Goal: Task Accomplishment & Management: Use online tool/utility

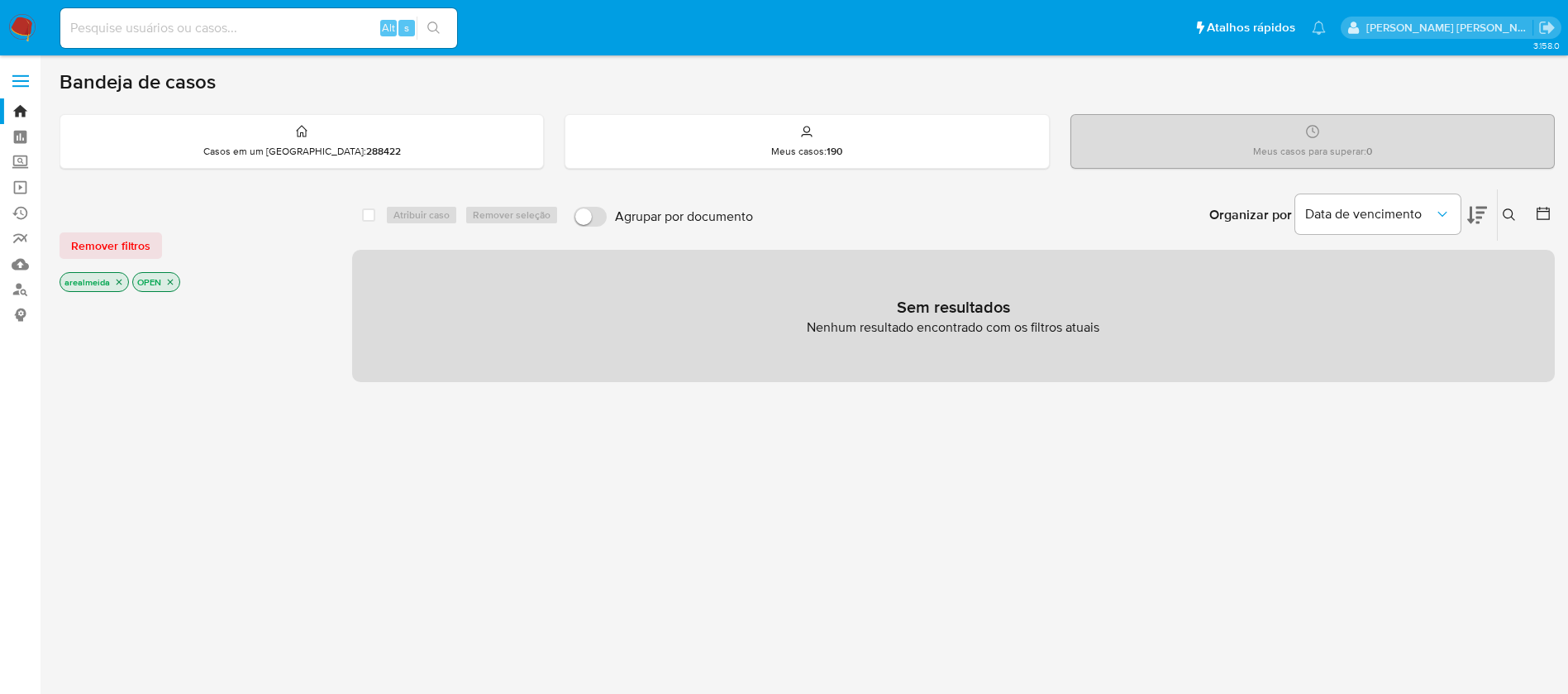
click at [171, 280] on icon "close-filter" at bounding box center [170, 282] width 10 height 10
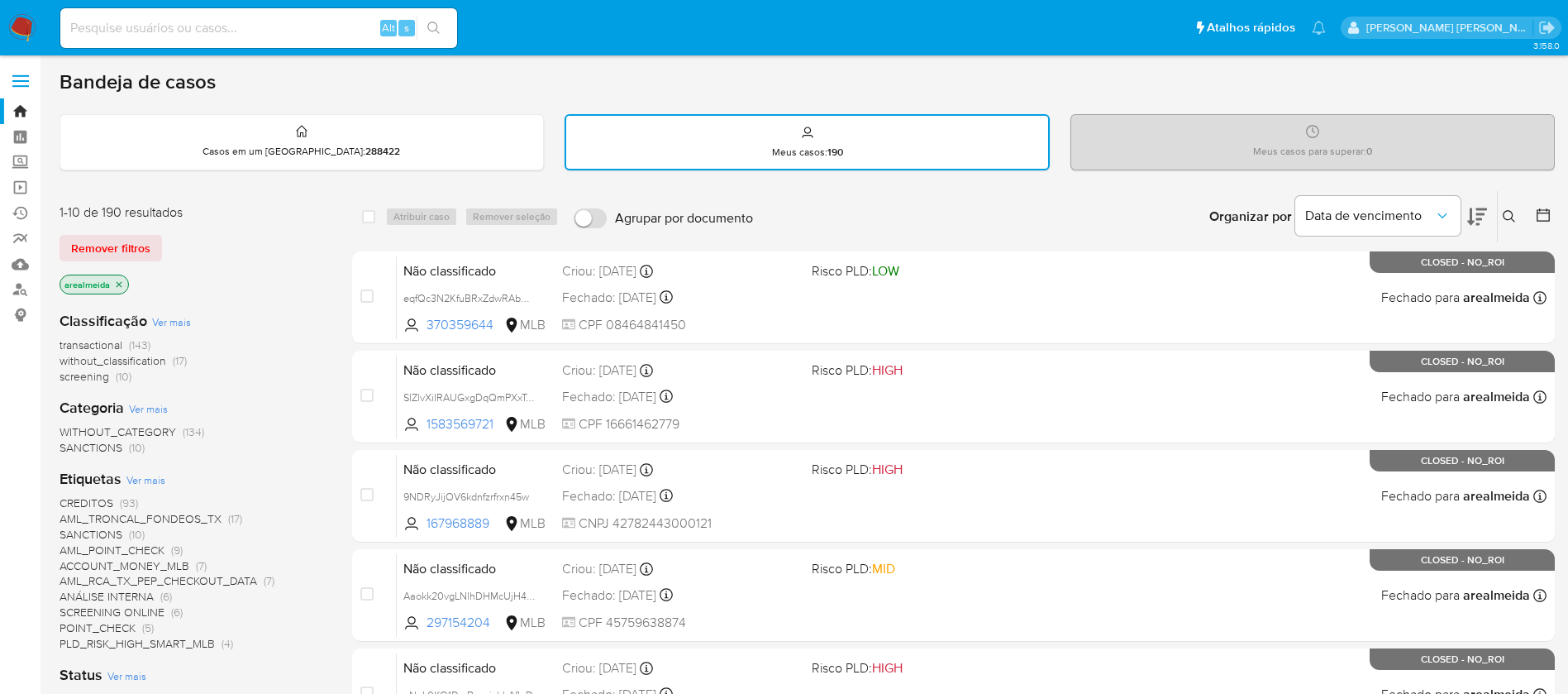
click at [122, 286] on icon "close-filter" at bounding box center [119, 285] width 10 height 10
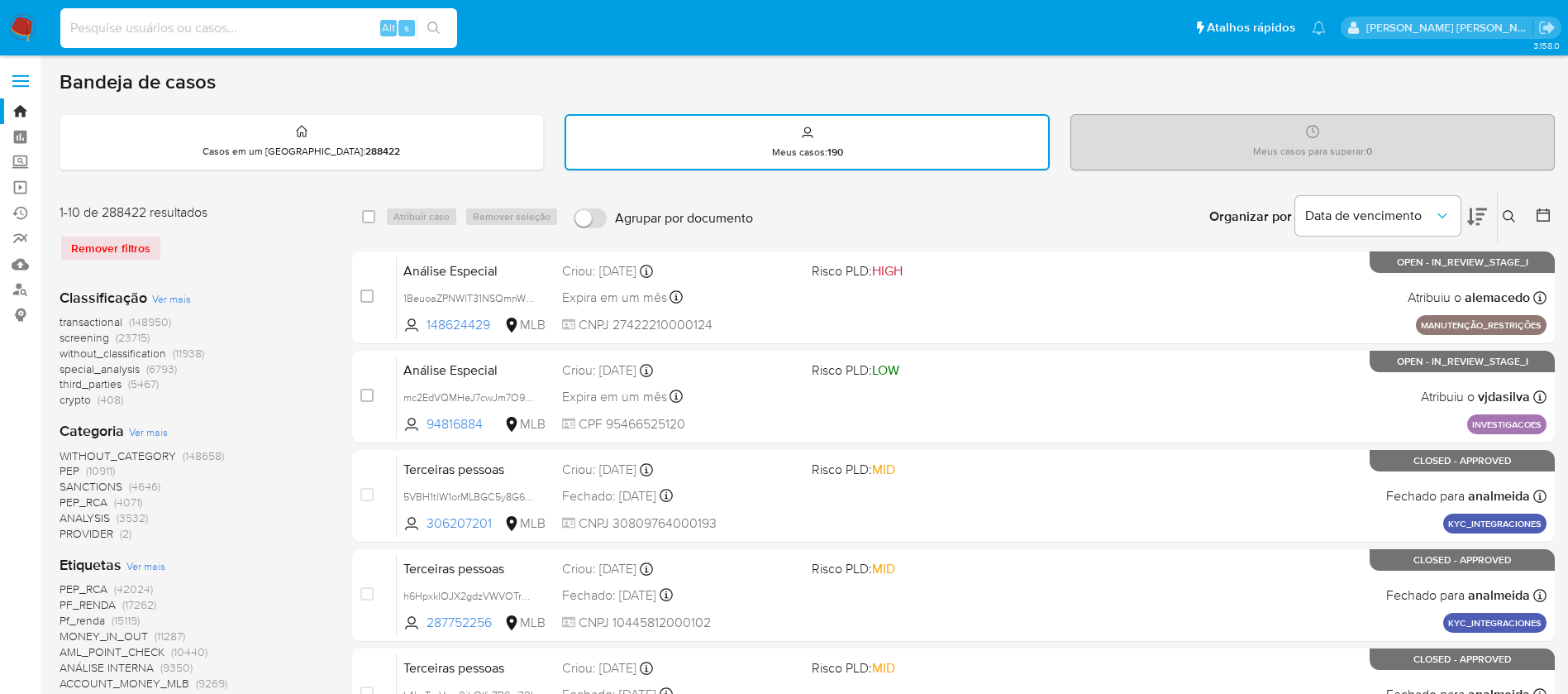
click at [226, 29] on input at bounding box center [259, 29] width 396 height 22
paste input "kFa1fjcVWJeI5SmV3rIcA8BJ"
type input "kFa1fjcVWJeI5SmV3rIcA8BJ"
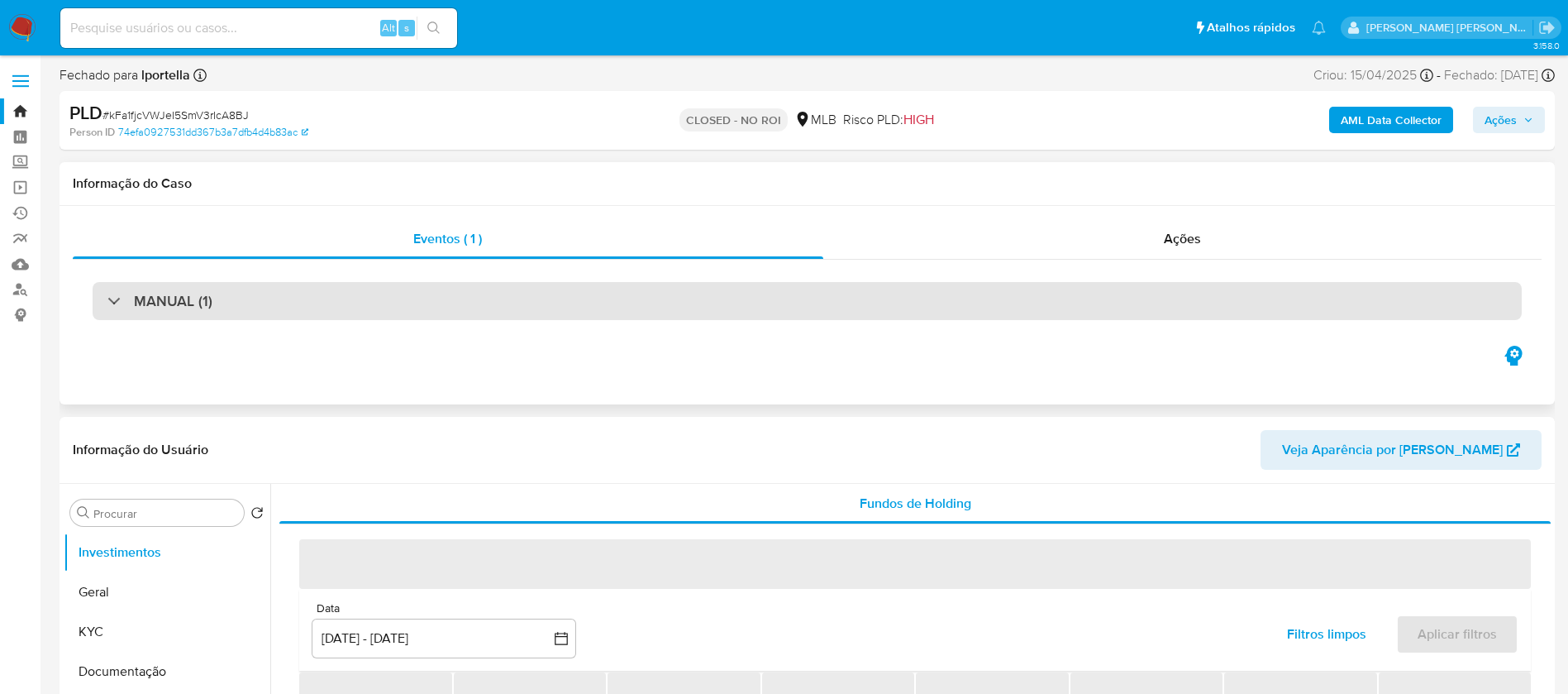
select select "10"
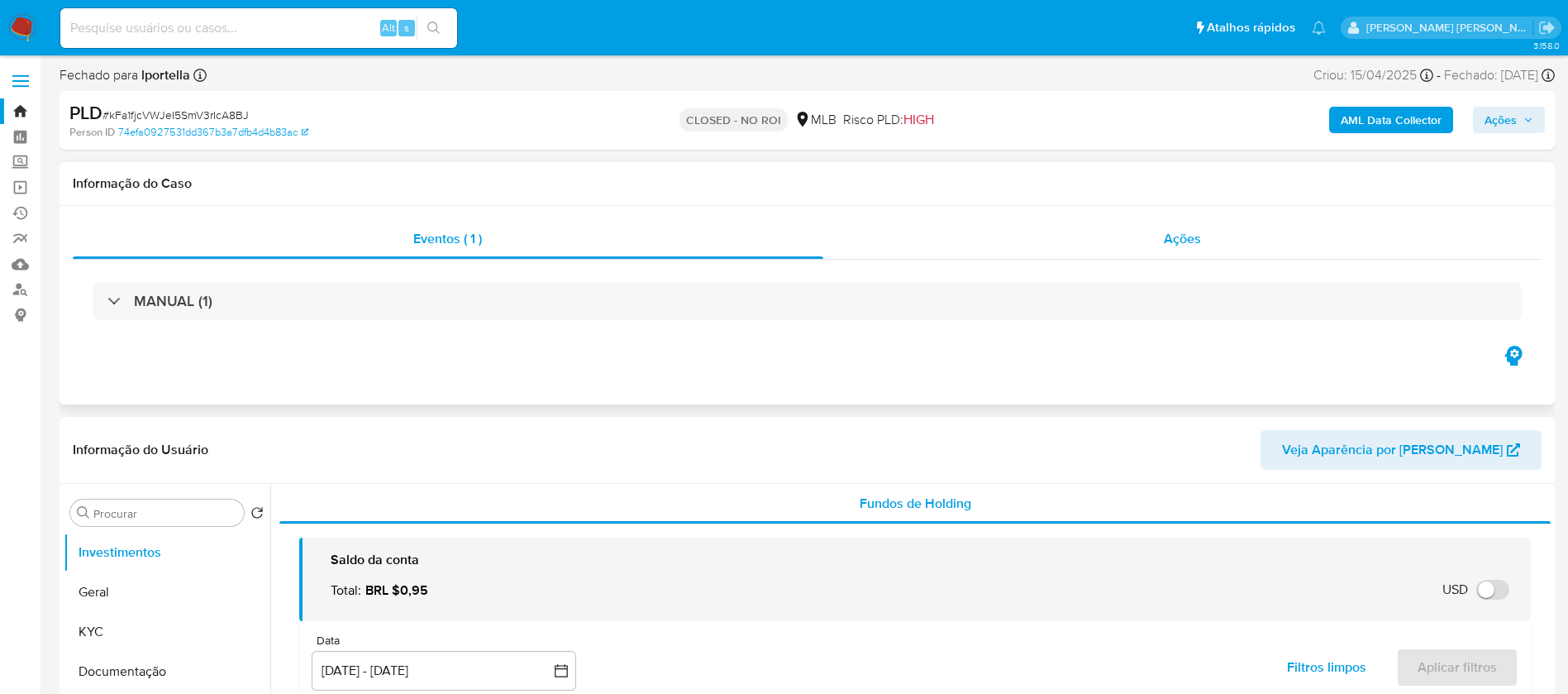
click at [1165, 248] on div "Ações" at bounding box center [1183, 239] width 720 height 40
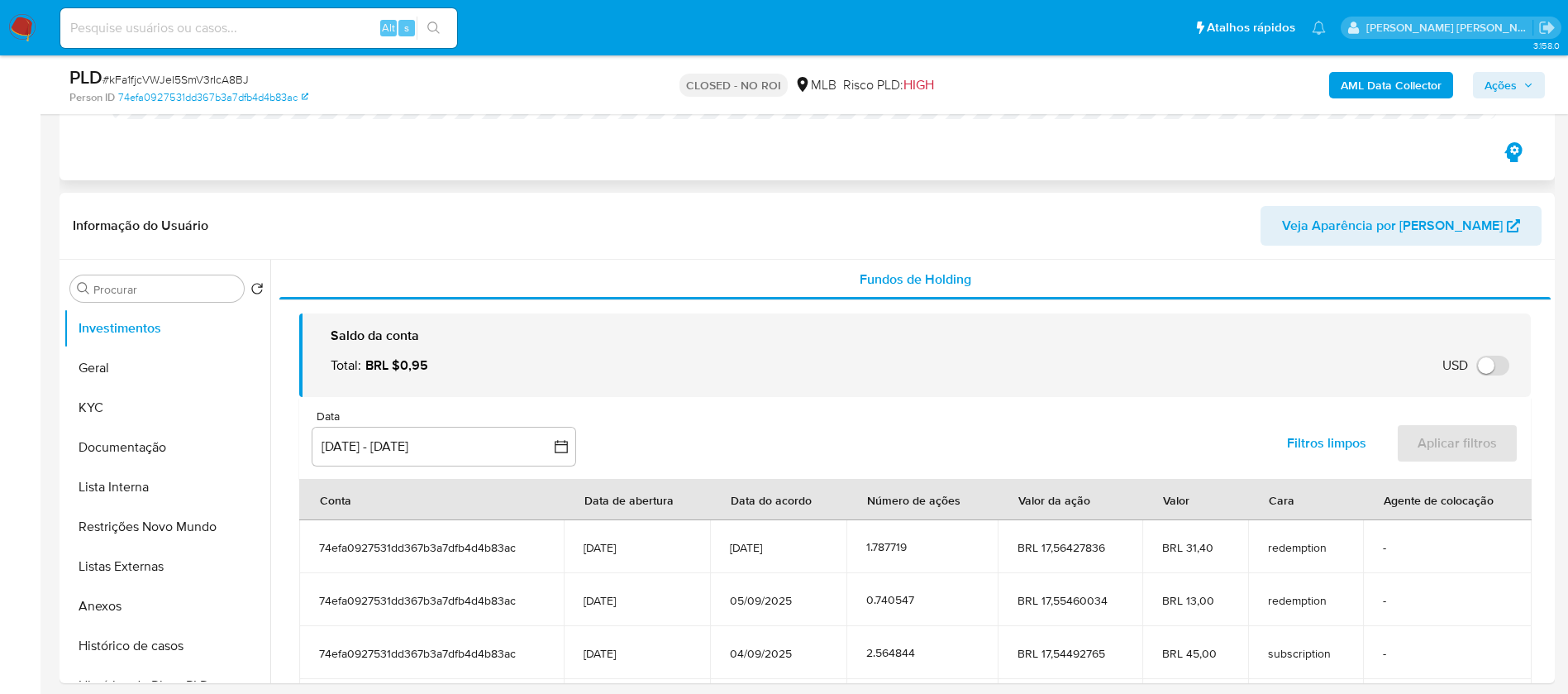
scroll to position [248, 0]
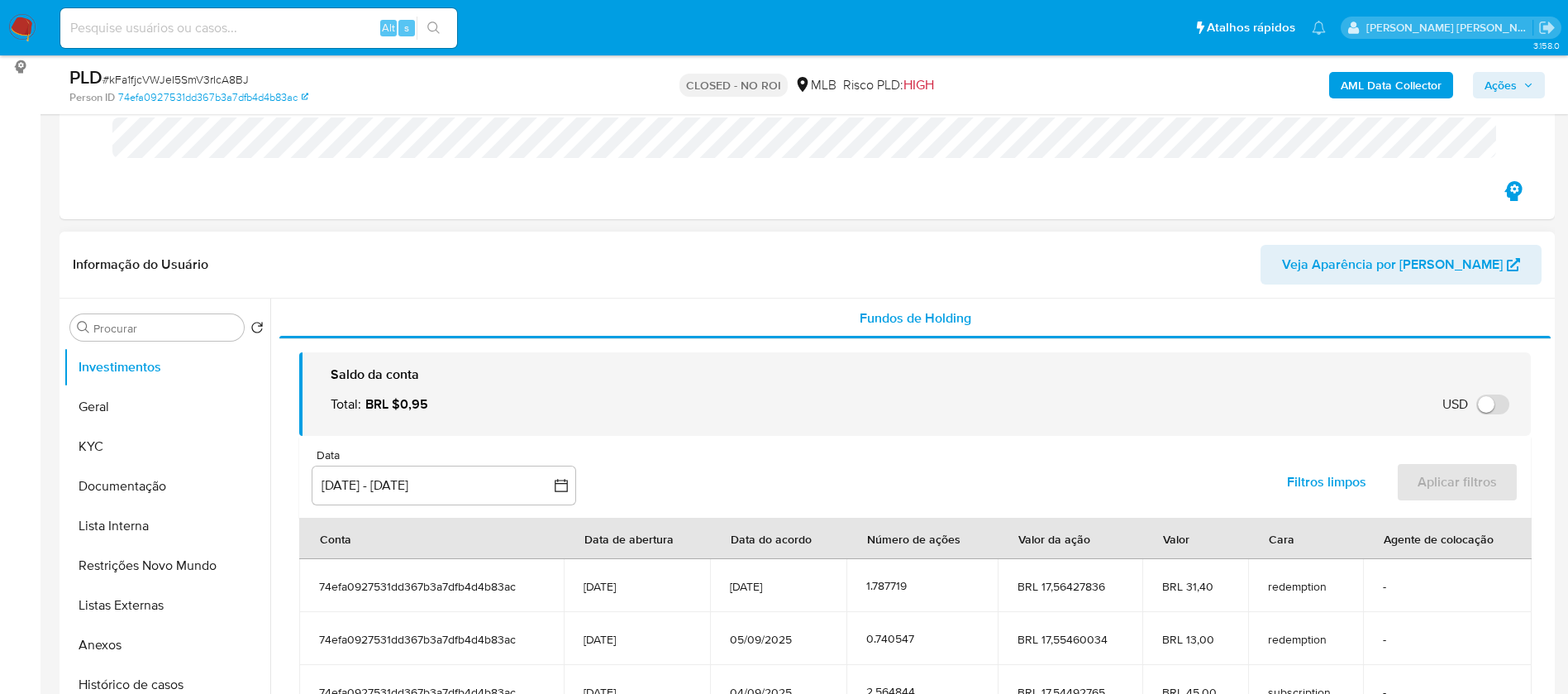
click at [549, 266] on header "Informação do Usuário Veja Aparência por [PERSON_NAME]" at bounding box center [807, 265] width 1469 height 40
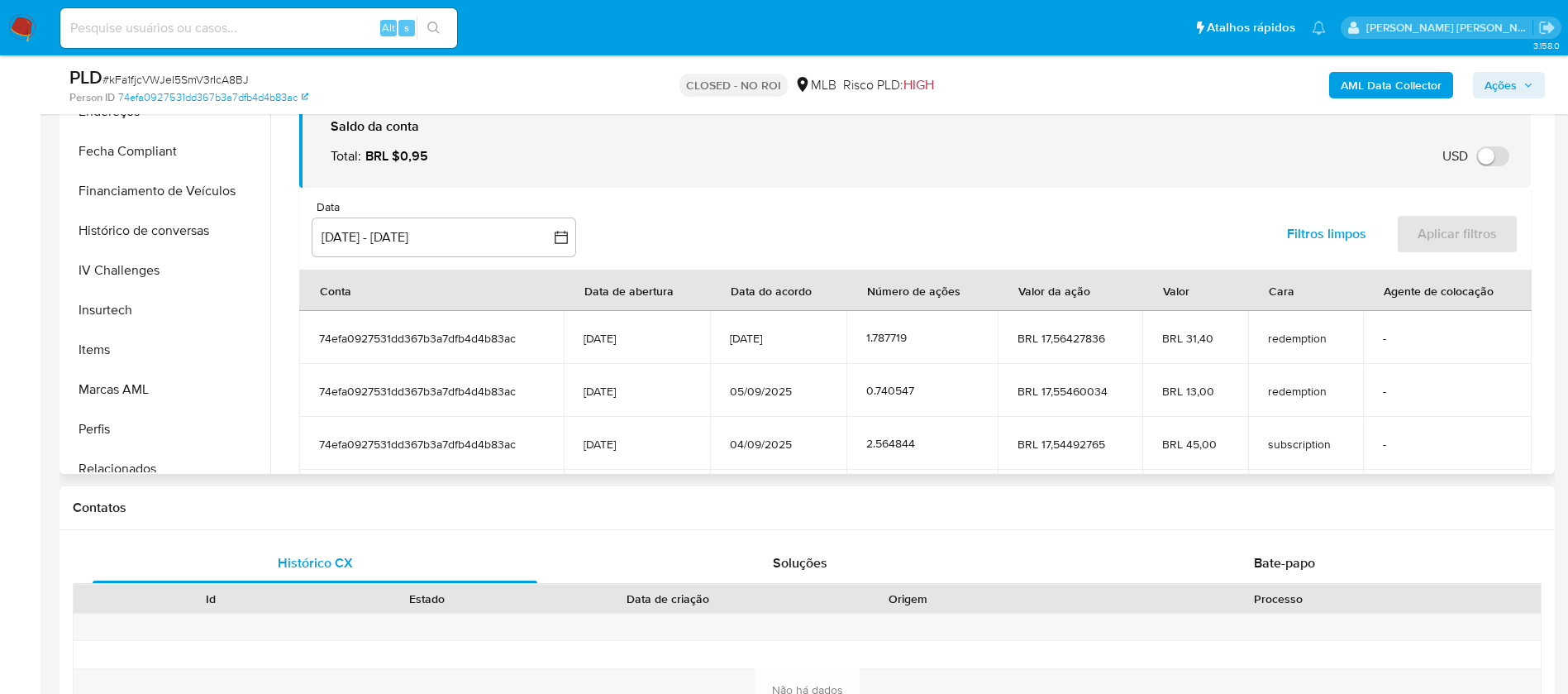
scroll to position [201, 0]
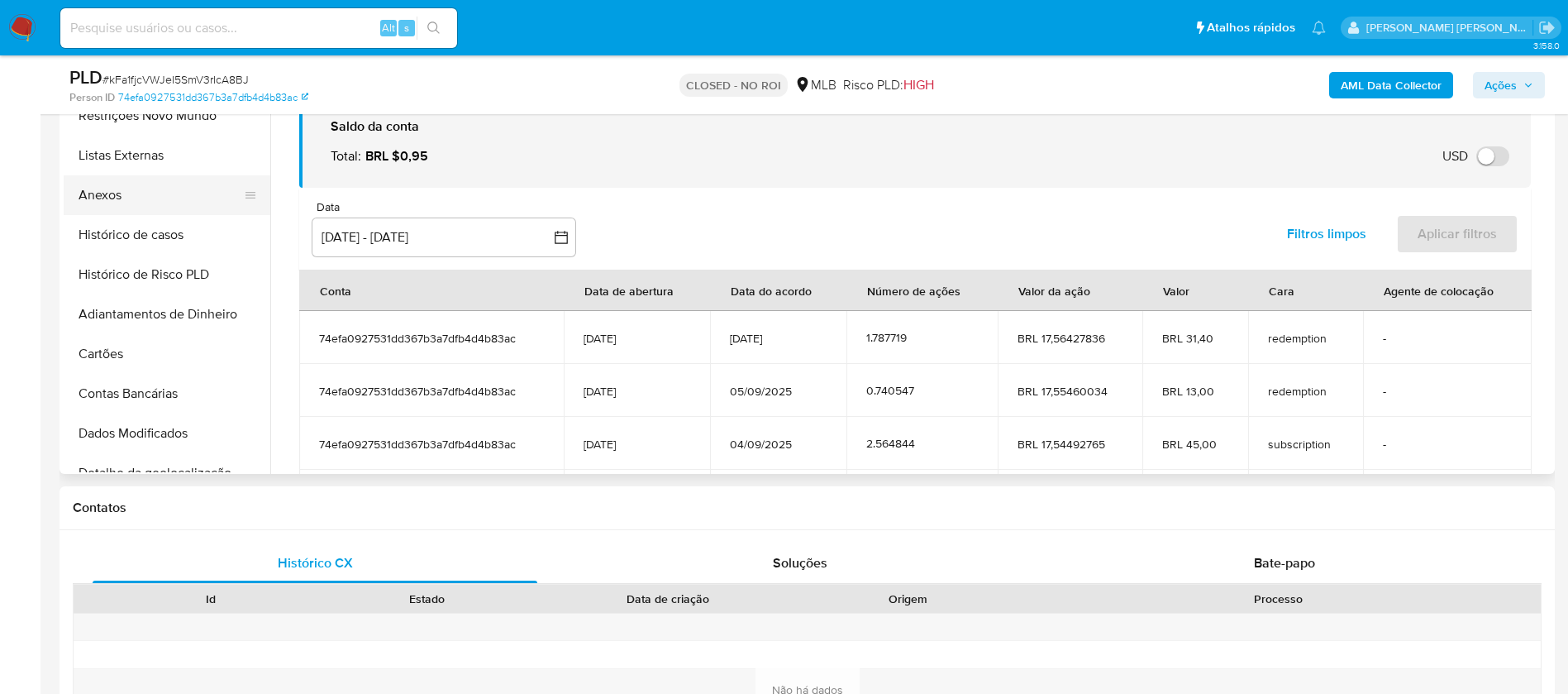
click at [113, 195] on button "Anexos" at bounding box center [160, 195] width 193 height 40
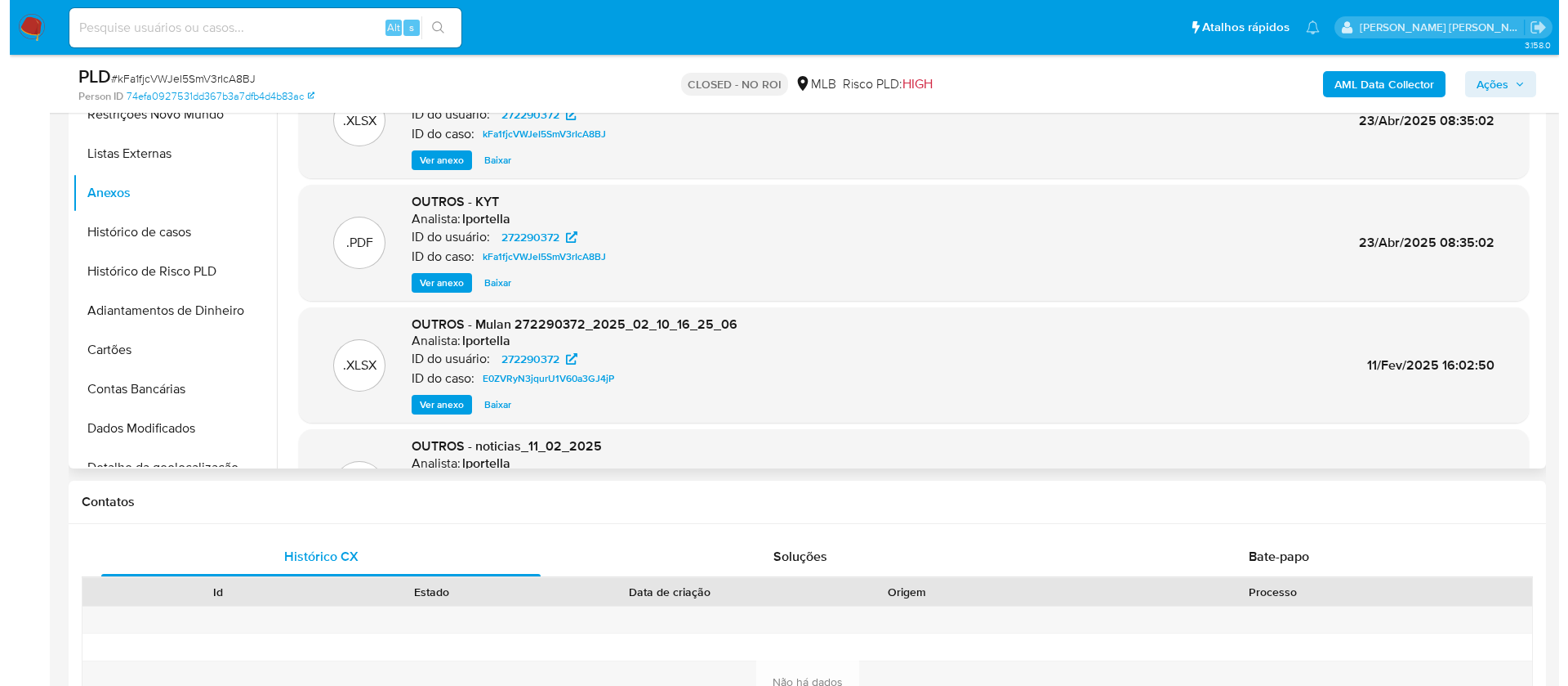
scroll to position [368, 0]
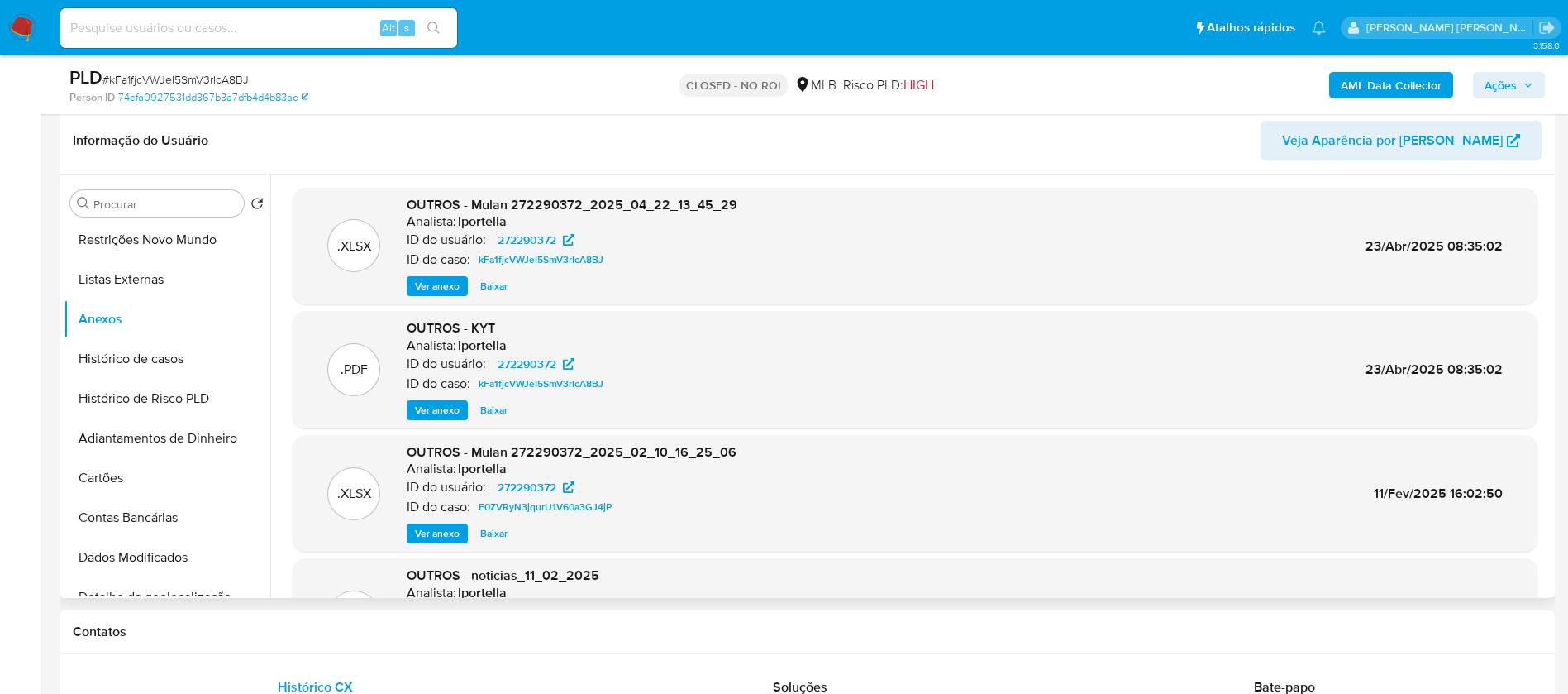
click at [440, 405] on span "Ver anexo" at bounding box center [437, 409] width 45 height 17
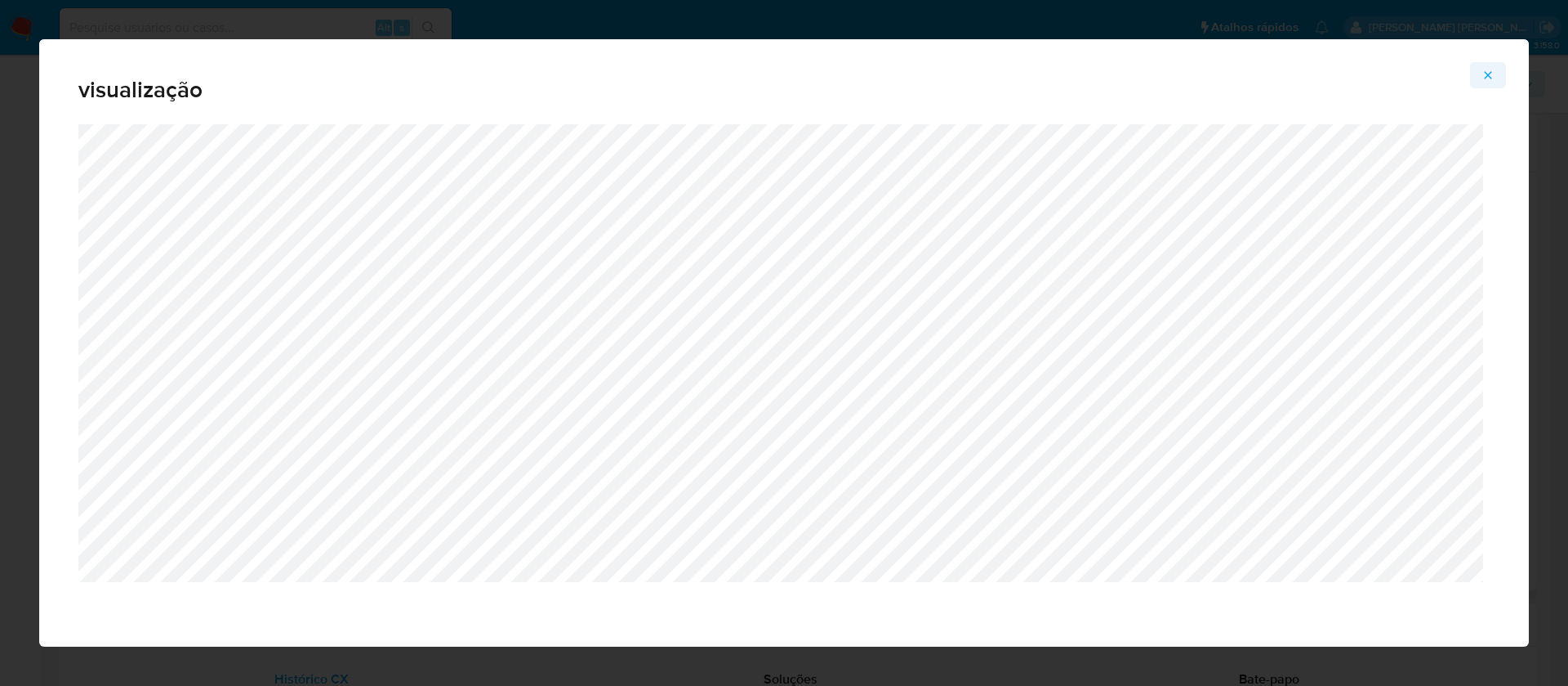
click at [1487, 76] on icon "Attachment preview" at bounding box center [1488, 74] width 13 height 13
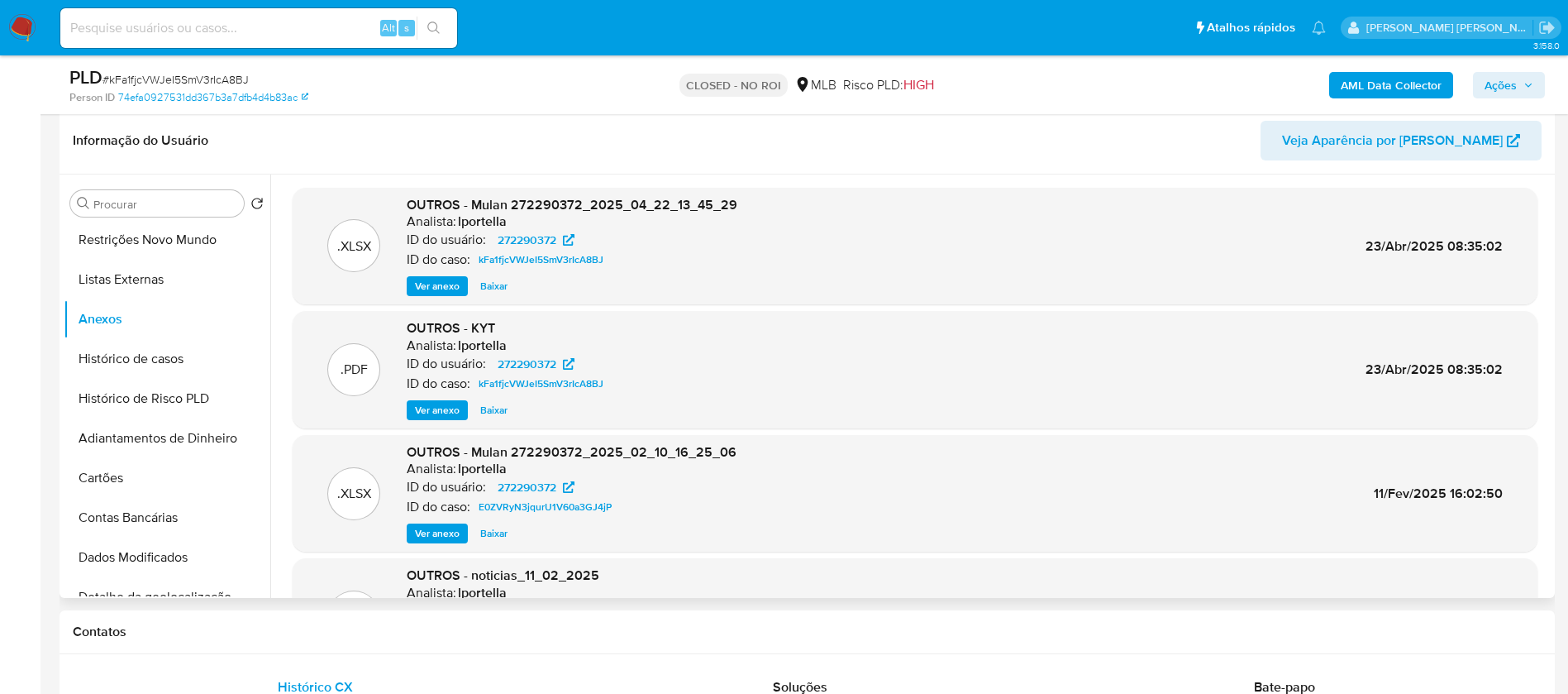
click at [420, 283] on span "Ver anexo" at bounding box center [437, 286] width 45 height 17
click at [420, 283] on div "Ver anexo Baixar" at bounding box center [572, 287] width 331 height 20
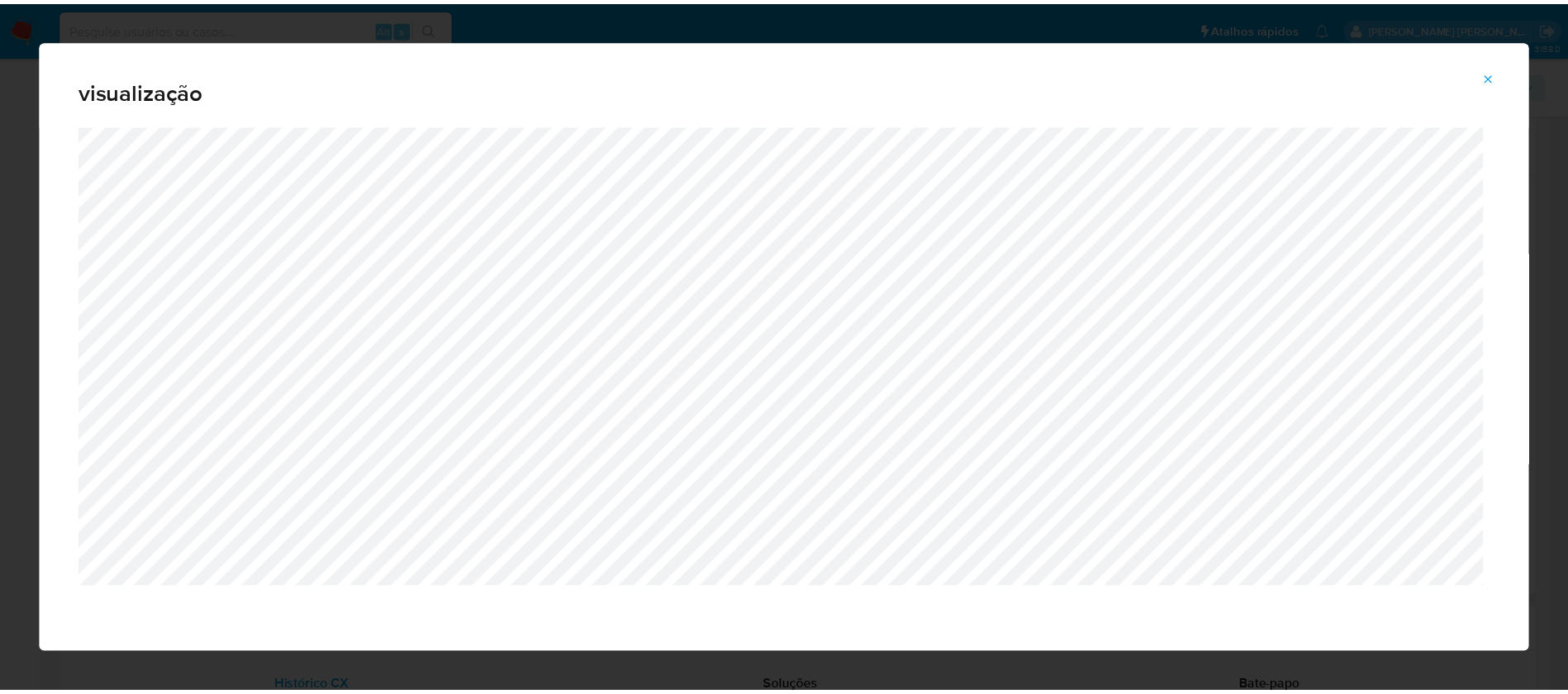
scroll to position [0, 0]
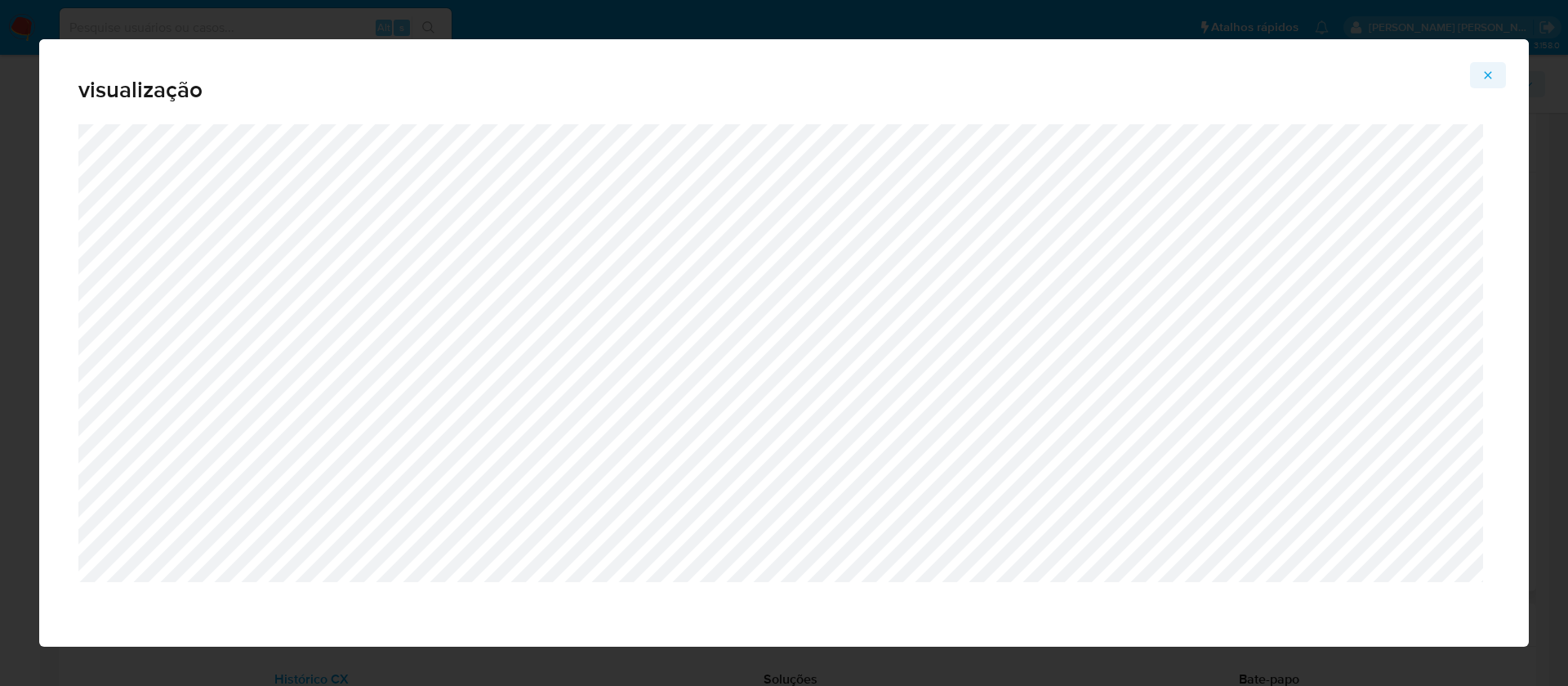
click at [1490, 76] on icon "Attachment preview" at bounding box center [1489, 75] width 8 height 8
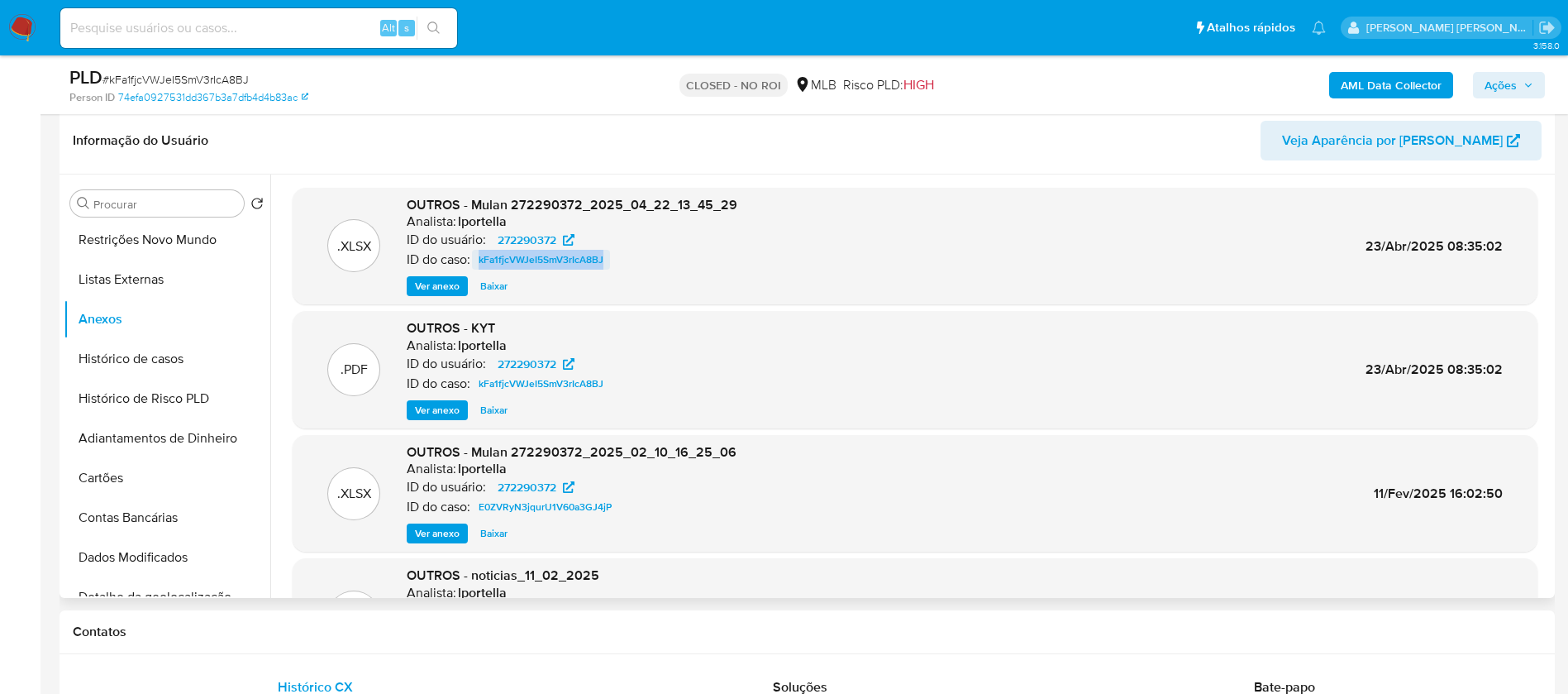
drag, startPoint x: 629, startPoint y: 258, endPoint x: 479, endPoint y: 267, distance: 150.3
click at [479, 267] on div "ID do caso: kFa1fjcVWJeI5SmV3rIcA8BJ" at bounding box center [572, 260] width 331 height 20
copy span "kFa1fjcVWJeI5SmV3rIcA8BJ"
click at [257, 26] on input at bounding box center [259, 29] width 396 height 22
paste input "yYl1rtB55vcDpMNrvdHelExo"
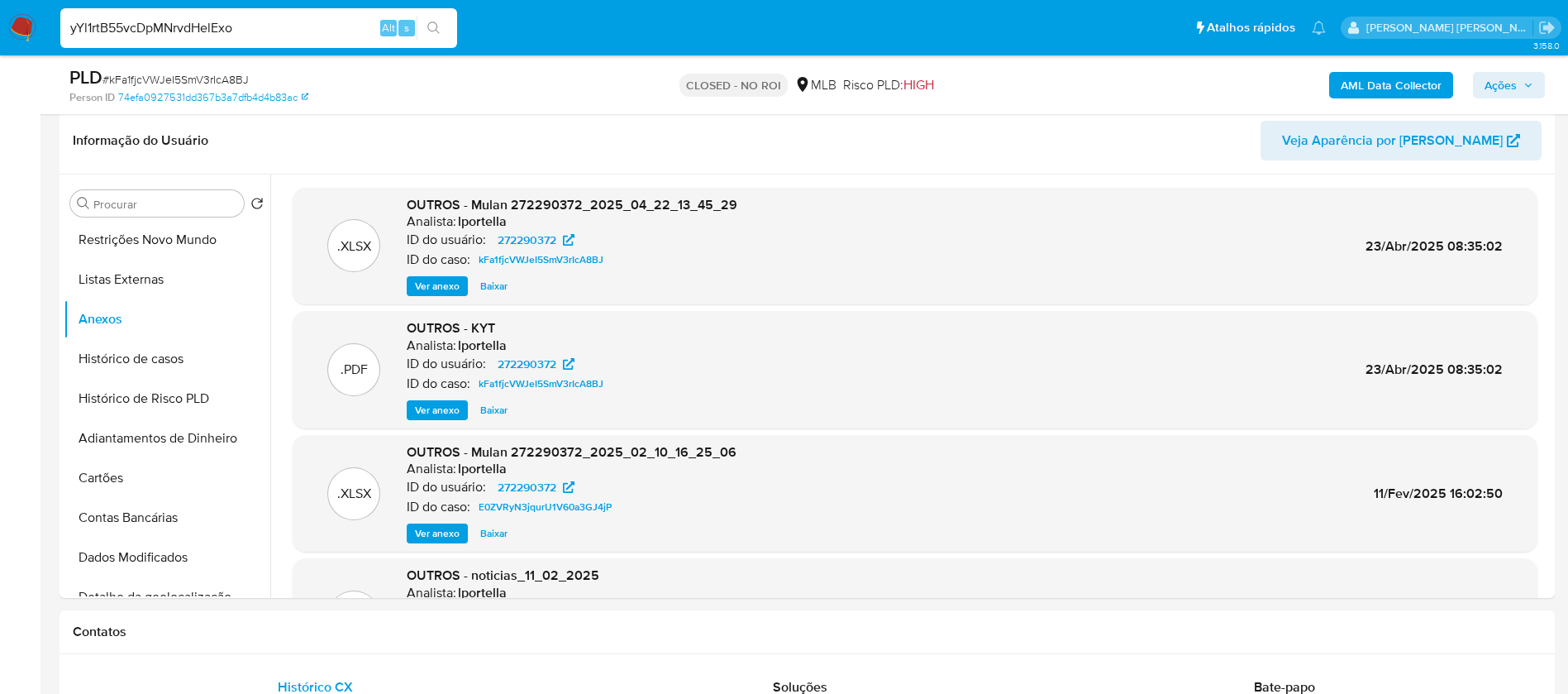
type input "yYl1rtB55vcDpMNrvdHelExo"
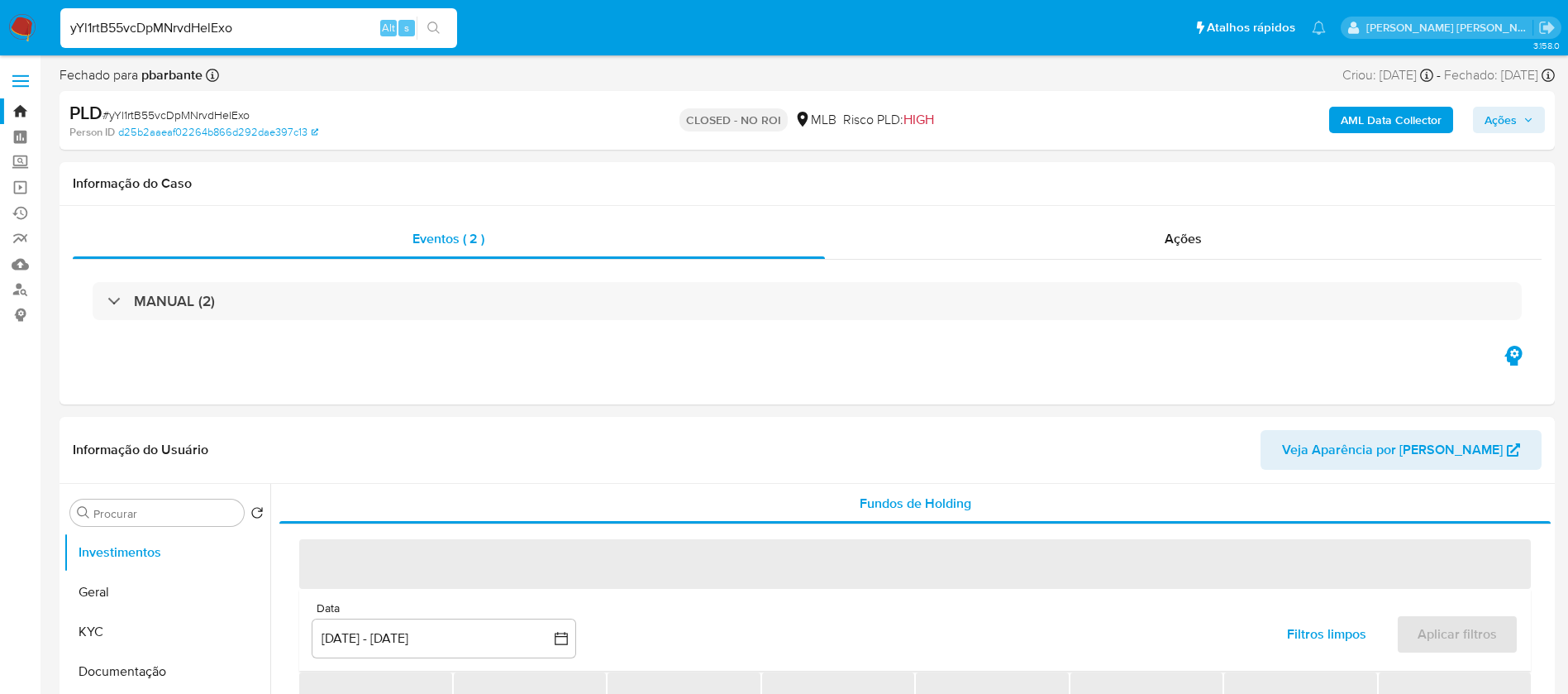
select select "10"
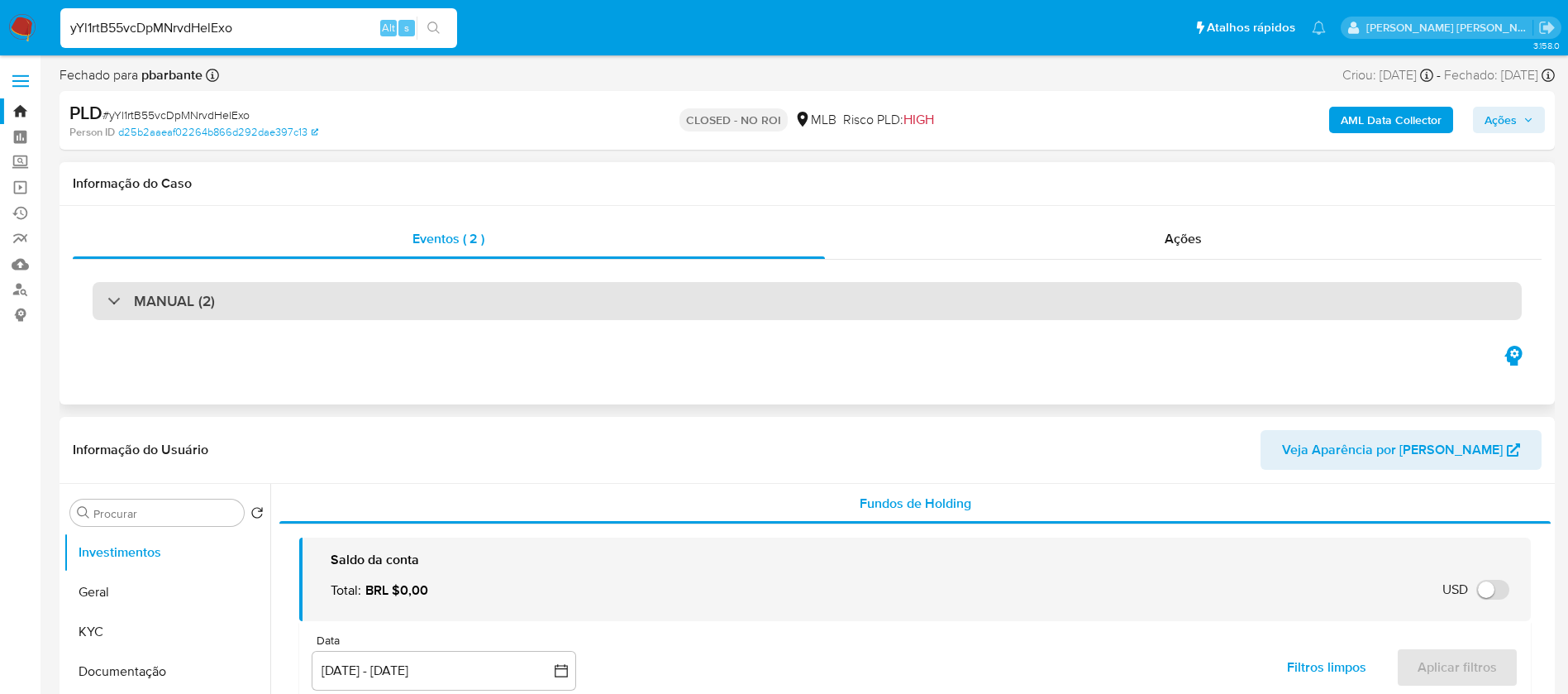
click at [215, 305] on div "MANUAL (2)" at bounding box center [807, 300] width 1429 height 38
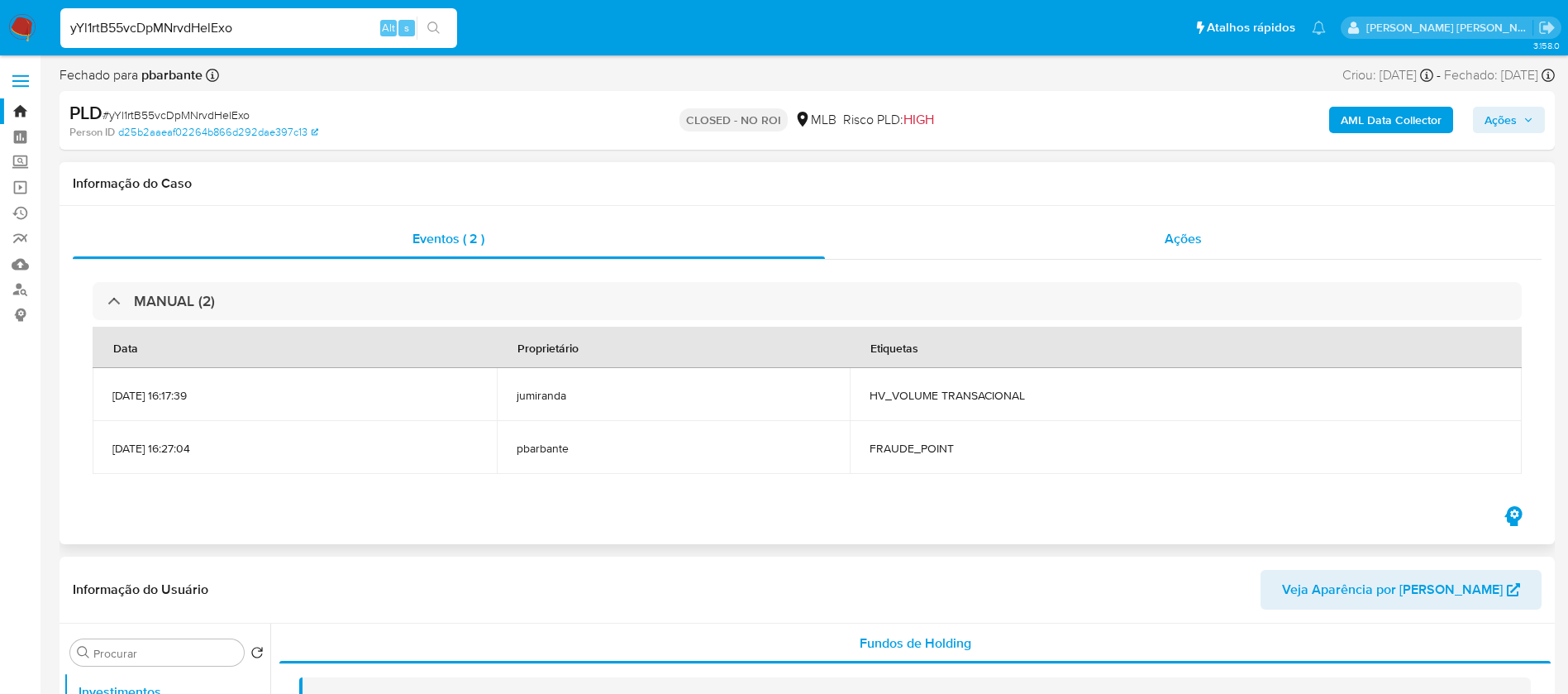
click at [1195, 235] on span "Ações" at bounding box center [1183, 238] width 38 height 19
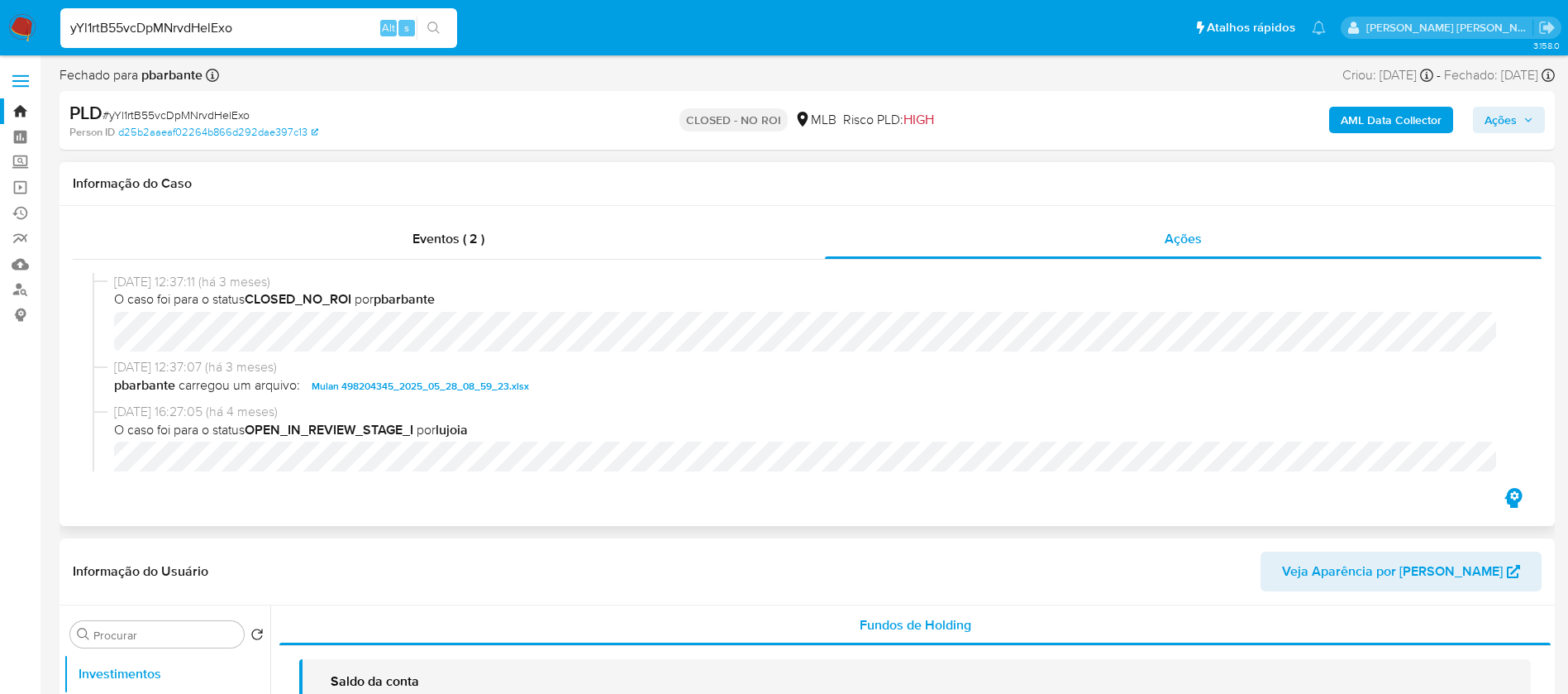
click at [705, 396] on span "pbarbante carregou um arquivo: Mulan 498204345_2025_05_28_08_59_23.xlsx" at bounding box center [815, 386] width 1401 height 20
